Goal: Task Accomplishment & Management: Use online tool/utility

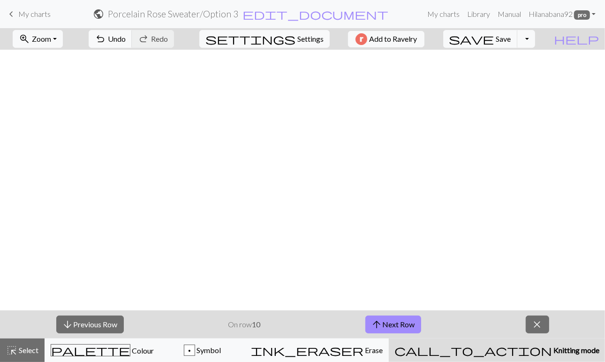
scroll to position [1072, 0]
click at [388, 323] on button "arrow_upward Next Row" at bounding box center [393, 325] width 56 height 18
click at [542, 331] on span "close" at bounding box center [537, 324] width 11 height 13
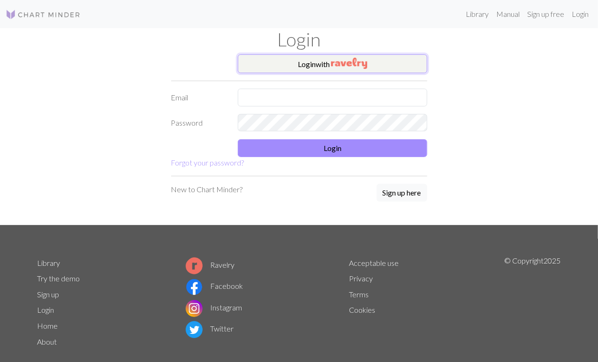
click at [302, 64] on button "Login with" at bounding box center [332, 63] width 189 height 19
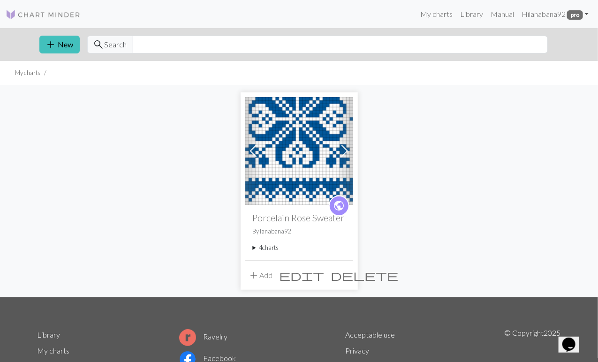
click at [263, 247] on summary "4 charts" at bounding box center [299, 247] width 93 height 9
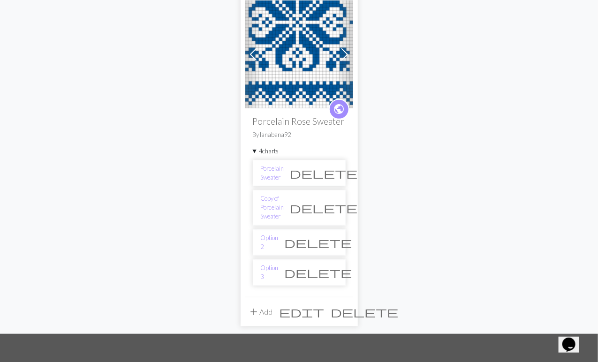
scroll to position [168, 0]
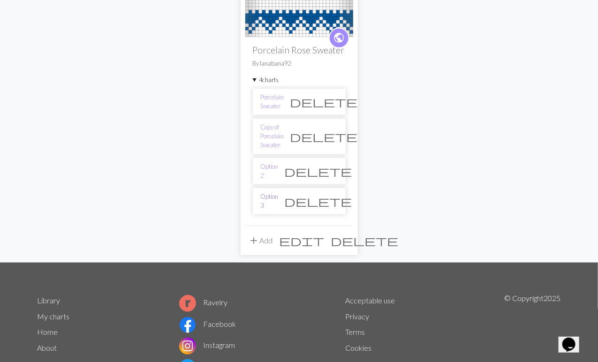
click at [274, 192] on link "Option 3" at bounding box center [270, 201] width 18 height 18
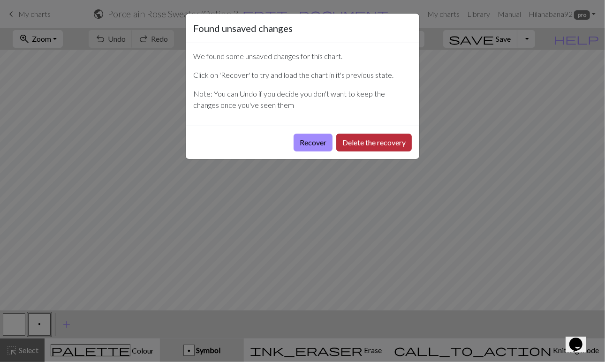
click at [372, 139] on button "Delete the recovery" at bounding box center [373, 143] width 75 height 18
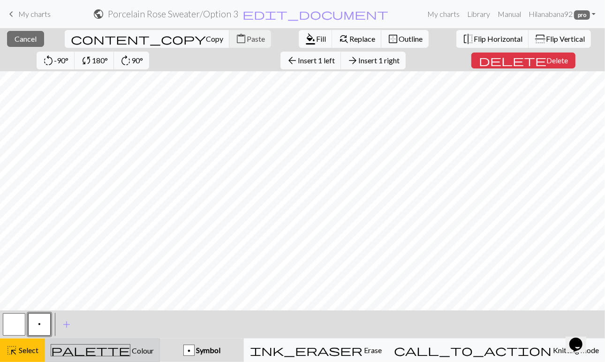
click at [93, 348] on div "palette Colour Colour" at bounding box center [102, 350] width 103 height 12
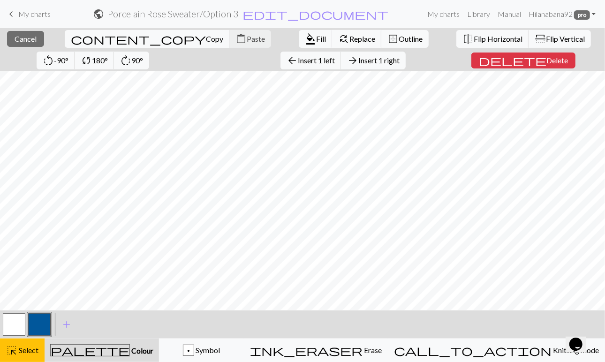
click at [10, 320] on button "button" at bounding box center [14, 324] width 23 height 23
click at [15, 327] on button "button" at bounding box center [14, 324] width 23 height 23
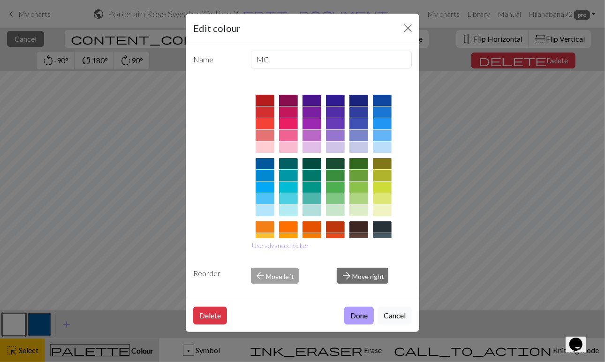
click at [352, 315] on button "Done" at bounding box center [359, 316] width 30 height 18
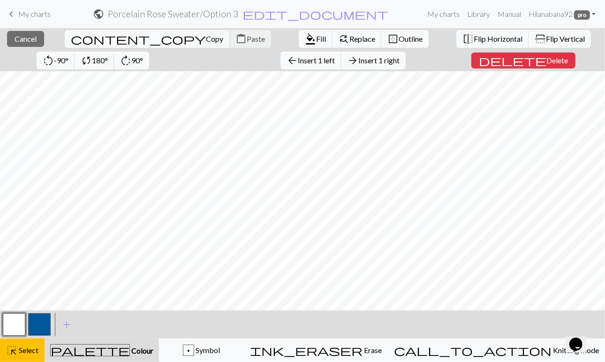
click at [15, 325] on button "button" at bounding box center [14, 324] width 23 height 23
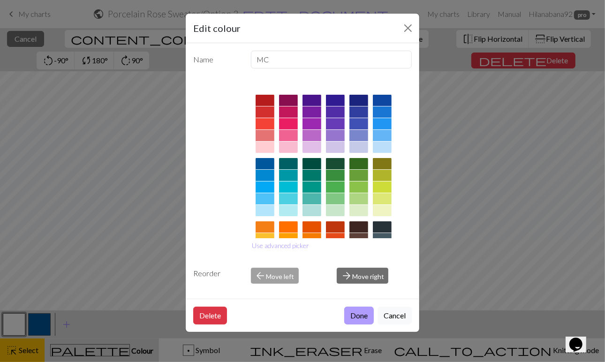
click at [351, 319] on button "Done" at bounding box center [359, 316] width 30 height 18
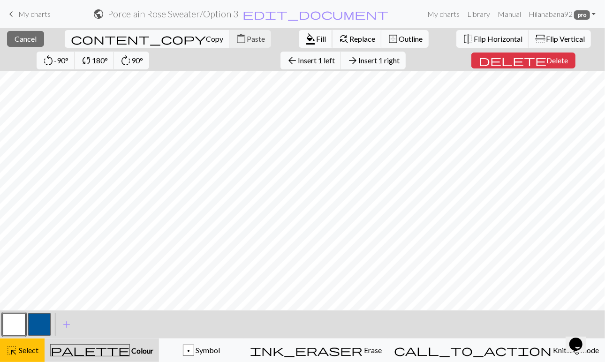
click at [305, 36] on span "format_color_fill" at bounding box center [310, 38] width 11 height 13
click at [305, 37] on span "format_color_fill" at bounding box center [310, 38] width 11 height 13
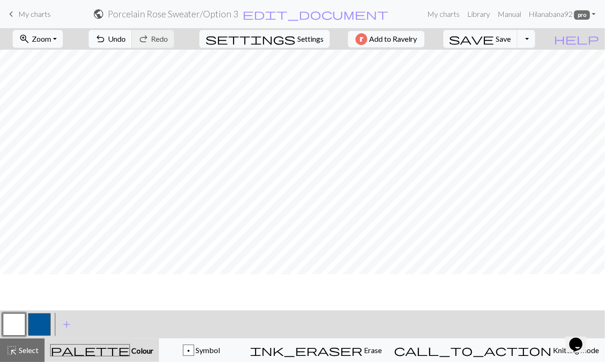
scroll to position [509, 0]
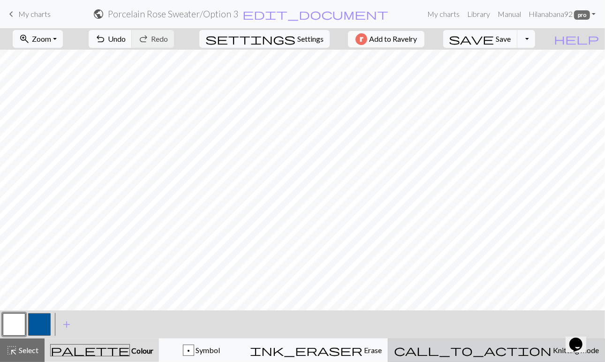
click at [551, 354] on span "Knitting mode" at bounding box center [574, 350] width 47 height 9
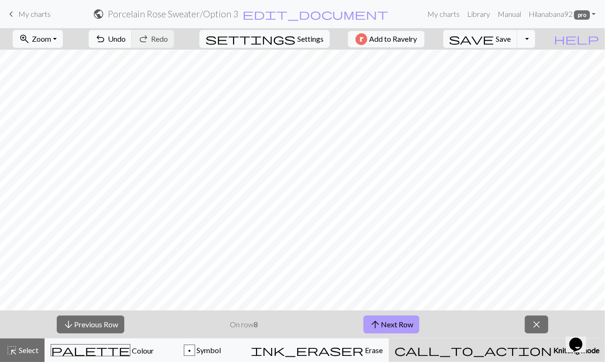
click at [402, 327] on button "arrow_upward Next Row" at bounding box center [391, 325] width 56 height 18
click at [402, 327] on button "arrow_upward Next Row" at bounding box center [393, 325] width 56 height 18
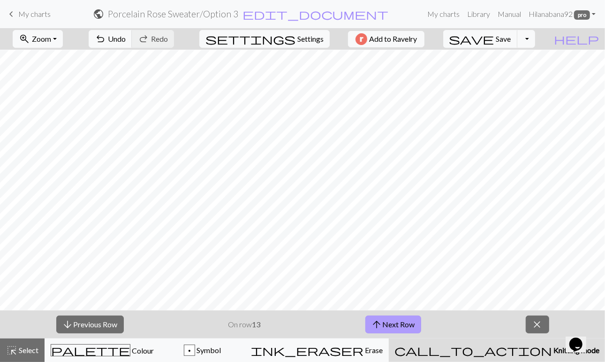
click at [402, 327] on button "arrow_upward Next Row" at bounding box center [393, 325] width 56 height 18
click at [51, 40] on span "Zoom" at bounding box center [41, 38] width 19 height 9
click at [66, 73] on button "Fit width" at bounding box center [50, 74] width 74 height 15
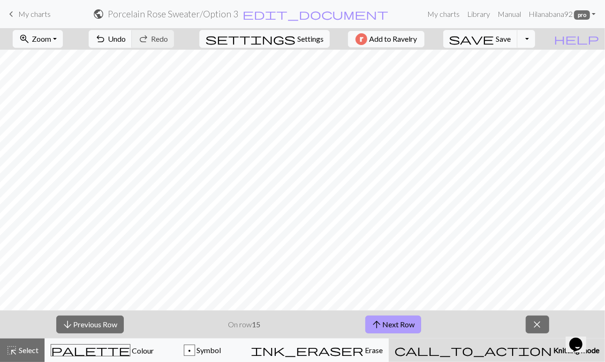
click at [377, 324] on span "arrow_upward" at bounding box center [376, 324] width 11 height 13
click at [376, 327] on span "arrow_upward" at bounding box center [376, 324] width 11 height 13
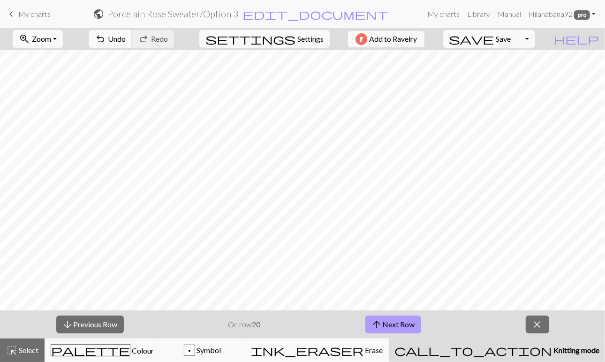
click at [376, 327] on span "arrow_upward" at bounding box center [376, 324] width 11 height 13
click at [371, 326] on button "arrow_upward Next Row" at bounding box center [393, 325] width 56 height 18
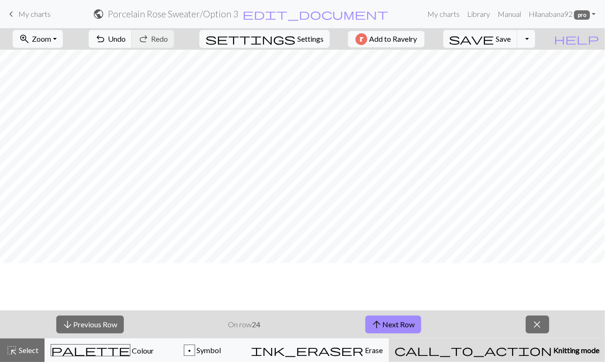
scroll to position [614, 0]
click at [385, 327] on button "arrow_upward Next Row" at bounding box center [393, 325] width 56 height 18
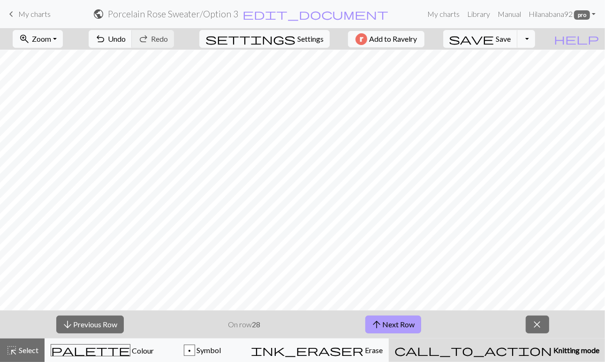
click at [385, 327] on button "arrow_upward Next Row" at bounding box center [393, 325] width 56 height 18
click at [536, 324] on span "close" at bounding box center [537, 324] width 11 height 13
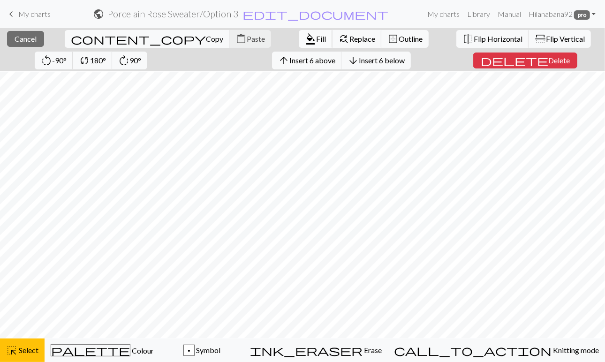
click at [316, 41] on span "Fill" at bounding box center [321, 38] width 10 height 9
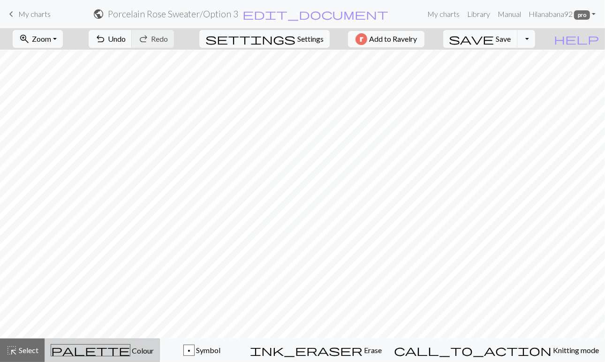
click at [111, 360] on button "palette Colour Colour" at bounding box center [102, 350] width 115 height 23
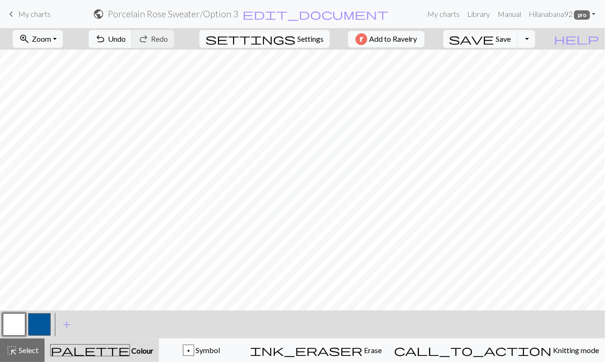
click at [44, 327] on button "button" at bounding box center [39, 324] width 23 height 23
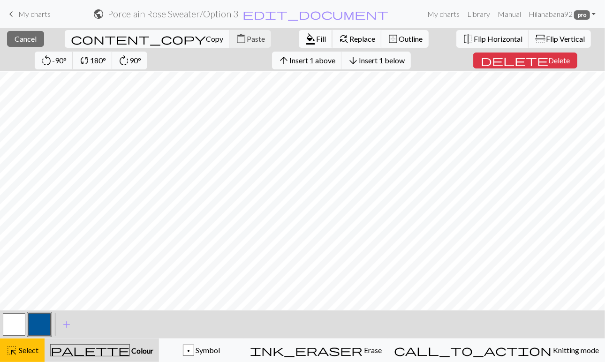
click at [305, 38] on span "format_color_fill" at bounding box center [310, 38] width 11 height 13
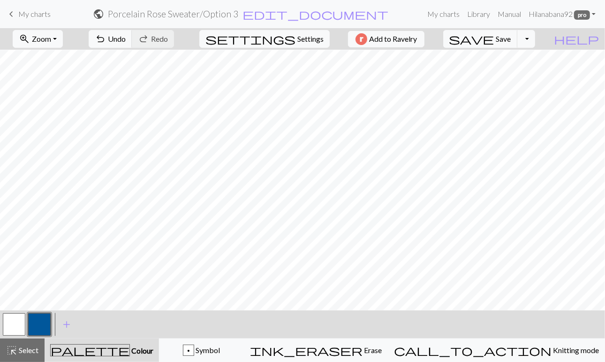
click at [9, 324] on button "button" at bounding box center [14, 324] width 23 height 23
click at [10, 352] on span "highlight_alt" at bounding box center [11, 350] width 11 height 13
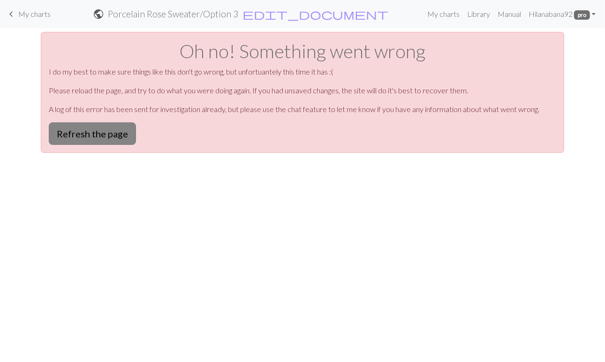
click at [105, 139] on button "Refresh the page" at bounding box center [92, 133] width 87 height 23
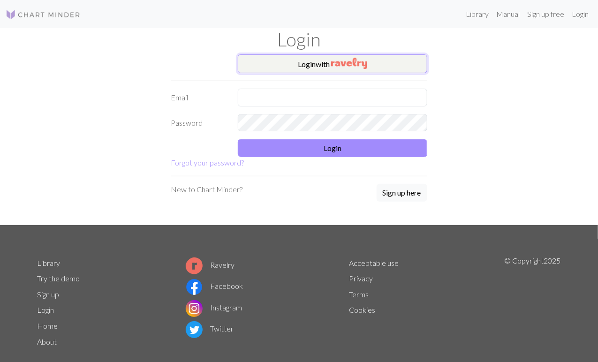
click at [345, 65] on img "button" at bounding box center [349, 63] width 36 height 11
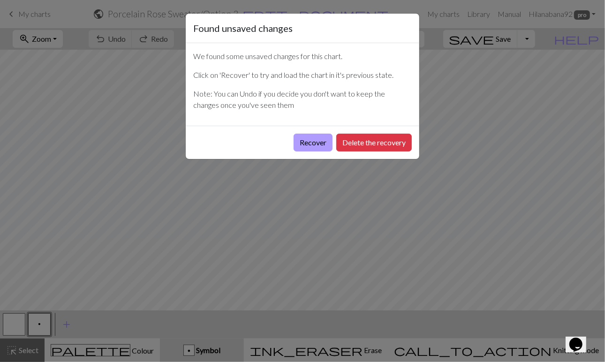
click at [316, 142] on button "Recover" at bounding box center [313, 143] width 39 height 18
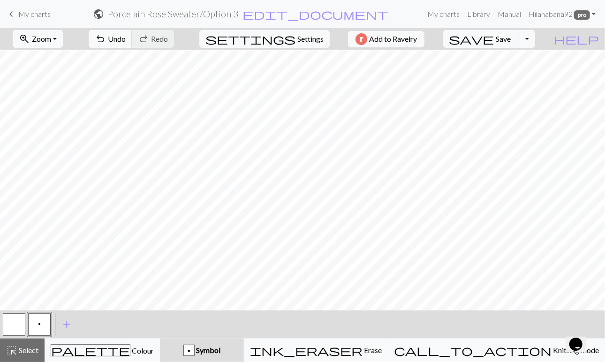
scroll to position [354, 0]
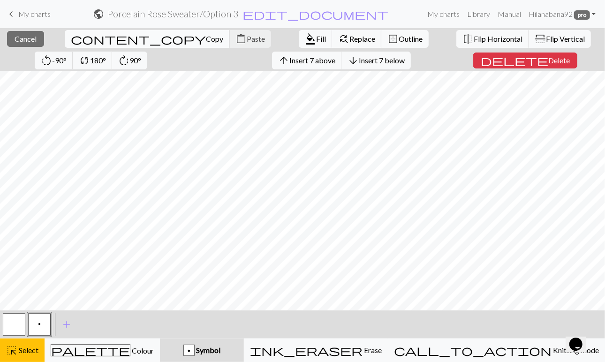
click at [206, 37] on span "Copy" at bounding box center [214, 38] width 17 height 9
click at [25, 348] on span "Select" at bounding box center [27, 350] width 21 height 9
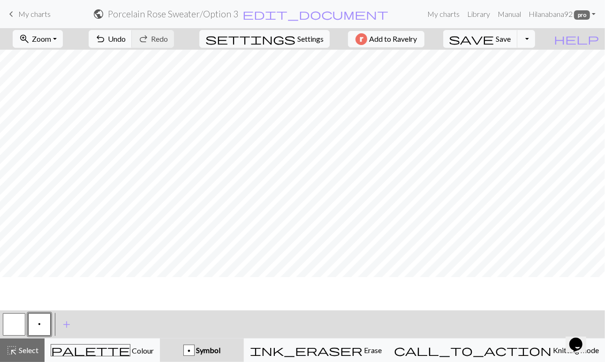
scroll to position [0, 0]
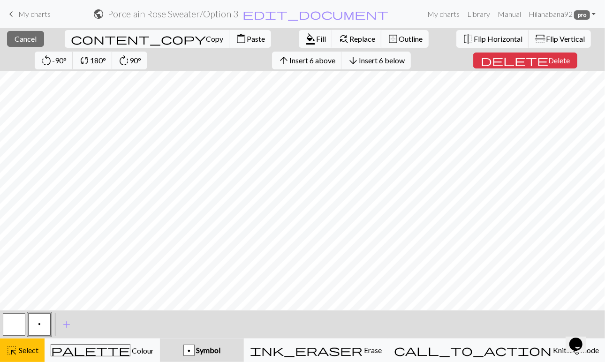
click at [247, 38] on span "Paste" at bounding box center [256, 38] width 18 height 9
click at [26, 346] on span "Select" at bounding box center [27, 350] width 21 height 9
click at [247, 40] on span "Paste" at bounding box center [256, 38] width 18 height 9
click at [546, 39] on span "Flip Vertical" at bounding box center [565, 38] width 39 height 9
click at [5, 349] on button "highlight_alt Select Select" at bounding box center [22, 350] width 45 height 23
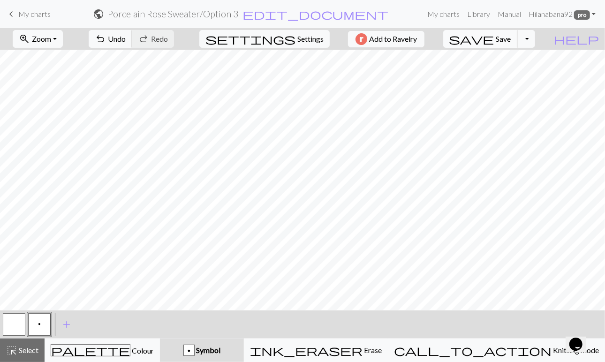
click at [511, 38] on span "Save" at bounding box center [503, 38] width 15 height 9
click at [494, 38] on span "save" at bounding box center [471, 38] width 45 height 13
click at [511, 37] on span "Save" at bounding box center [503, 38] width 15 height 9
click at [511, 39] on span "Save" at bounding box center [503, 38] width 15 height 9
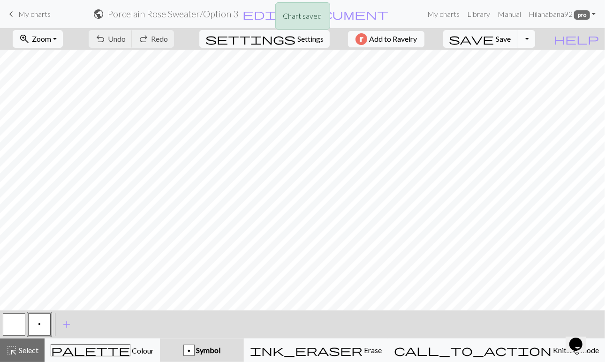
click at [535, 39] on button "Toggle Dropdown" at bounding box center [526, 39] width 18 height 18
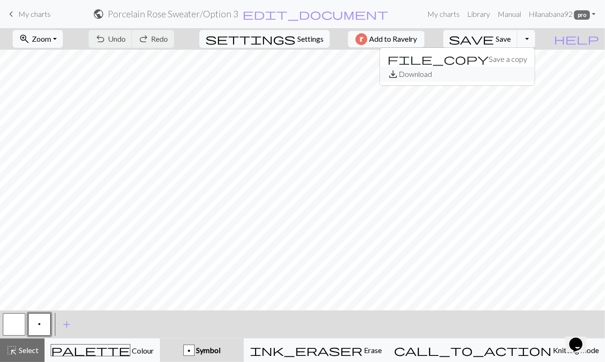
click at [528, 75] on button "save_alt Download" at bounding box center [457, 74] width 155 height 15
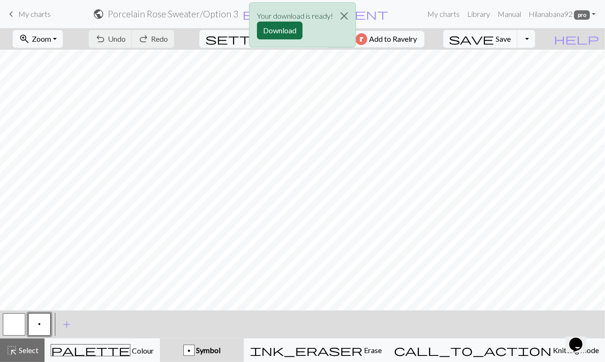
click at [287, 29] on button "Download" at bounding box center [279, 31] width 45 height 18
